Goal: Browse casually

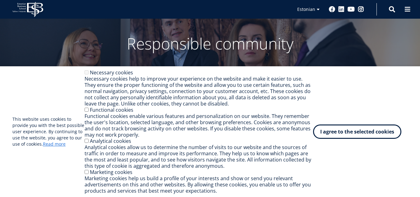
scroll to position [31, 0]
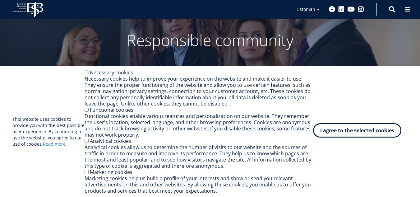
click at [374, 128] on font "I agree to the selected cookies" at bounding box center [357, 130] width 74 height 7
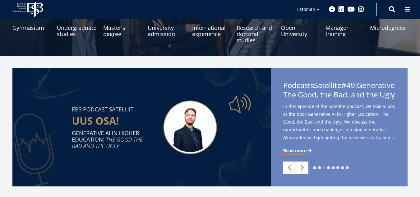
scroll to position [137, 0]
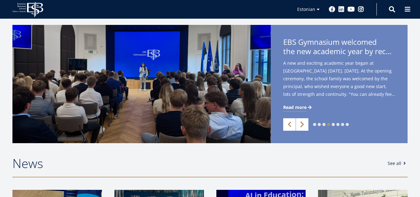
click at [302, 125] on link "Next" at bounding box center [302, 124] width 12 height 12
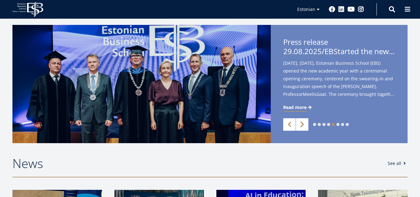
click at [302, 125] on link "Next" at bounding box center [302, 124] width 12 height 12
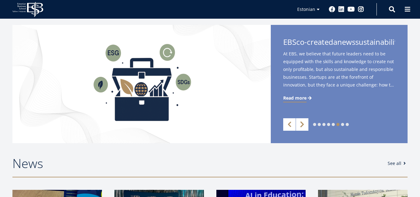
click at [302, 125] on link "Next" at bounding box center [302, 124] width 12 height 12
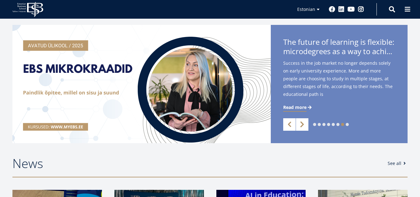
click at [302, 125] on link "Next" at bounding box center [302, 124] width 12 height 12
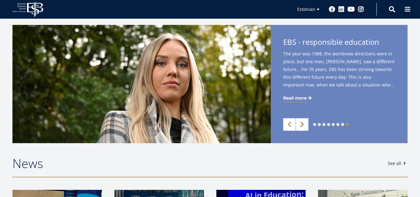
click at [302, 125] on link "Next" at bounding box center [302, 124] width 12 height 12
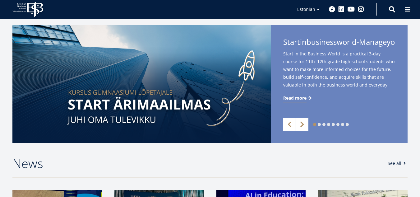
click at [302, 125] on link "Next" at bounding box center [302, 124] width 12 height 12
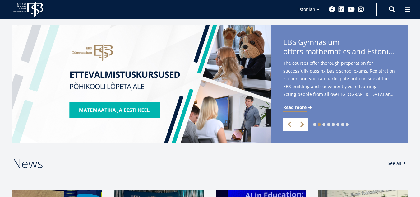
click at [302, 125] on link "Next" at bounding box center [302, 124] width 12 height 12
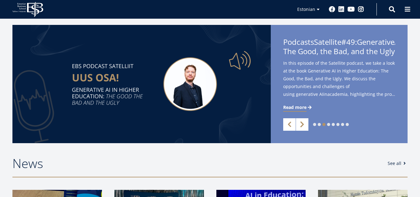
click at [302, 125] on link "Next" at bounding box center [302, 124] width 12 height 12
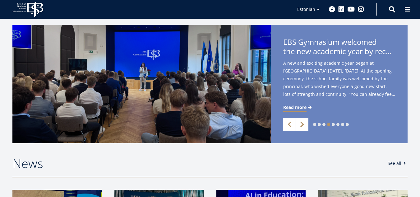
click at [302, 125] on link "Next" at bounding box center [302, 124] width 12 height 12
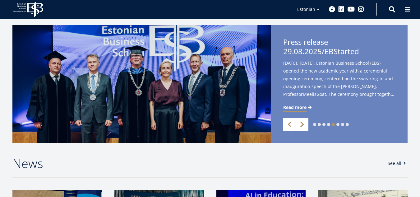
click at [302, 125] on link "Next" at bounding box center [302, 124] width 12 height 12
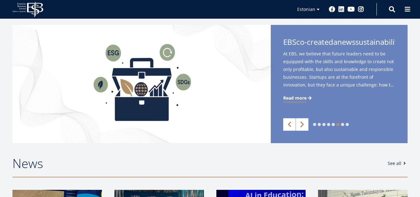
click at [302, 125] on link "Next" at bounding box center [302, 124] width 12 height 12
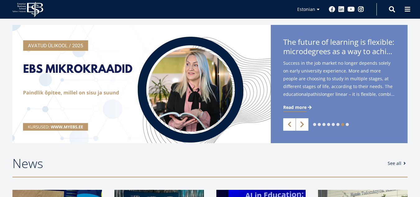
click at [302, 125] on link "Next" at bounding box center [302, 124] width 12 height 12
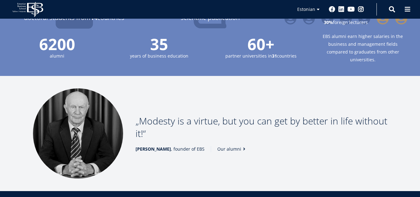
scroll to position [708, 0]
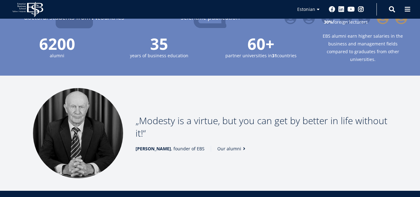
click at [302, 125] on div "Modesty is a virtue, but you can get by better in life without it! [PERSON_NAME…" at bounding box center [261, 132] width 252 height 37
